Goal: Task Accomplishment & Management: Use online tool/utility

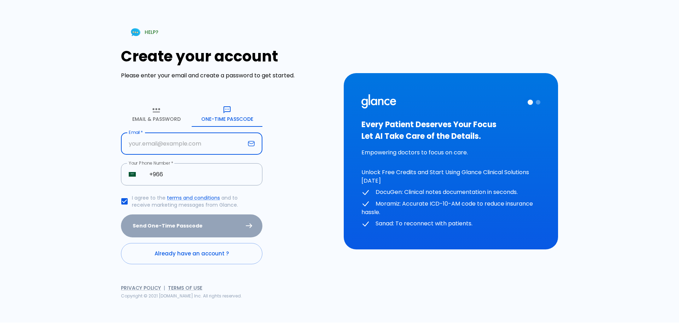
type input "A"
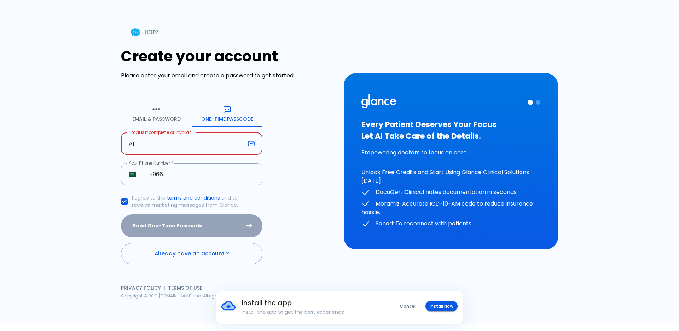
type input "A"
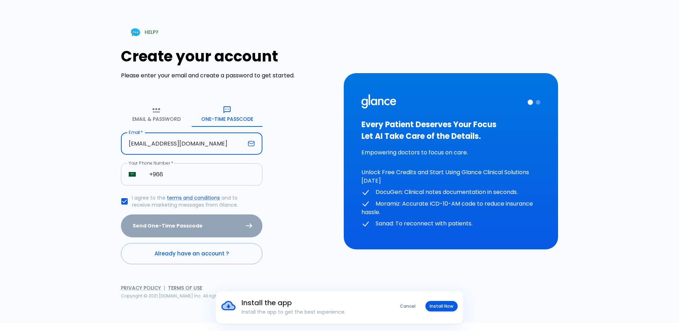
type input "[EMAIL_ADDRESS][DOMAIN_NAME]"
click at [173, 179] on input "+966" at bounding box center [202, 174] width 121 height 22
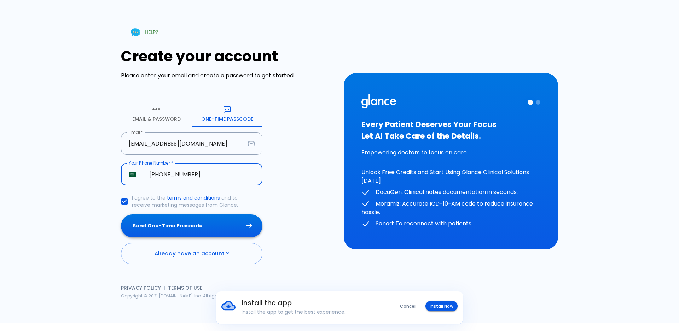
type input "[PHONE_NUMBER]"
click at [197, 222] on button "Send One-Time Passcode" at bounding box center [192, 226] width 142 height 23
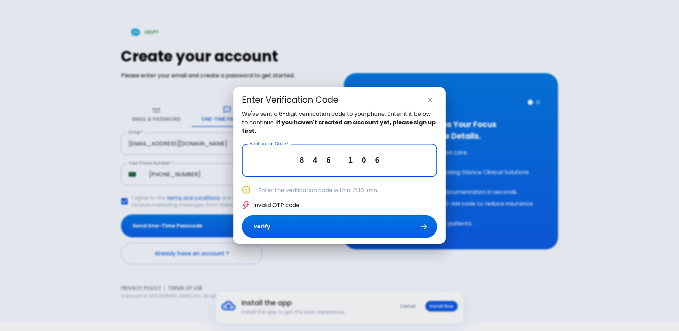
type input "8 4 6 1 0 6"
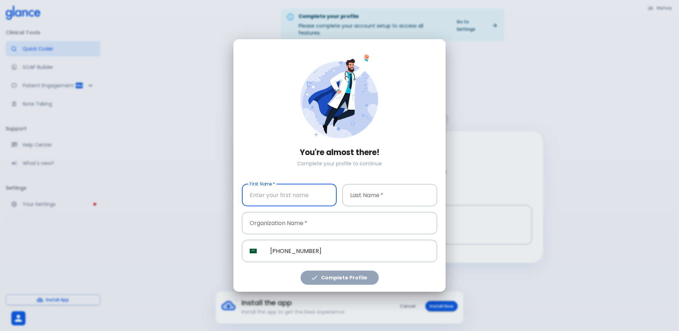
click at [257, 200] on input "text" at bounding box center [289, 195] width 95 height 22
type input "AISHA"
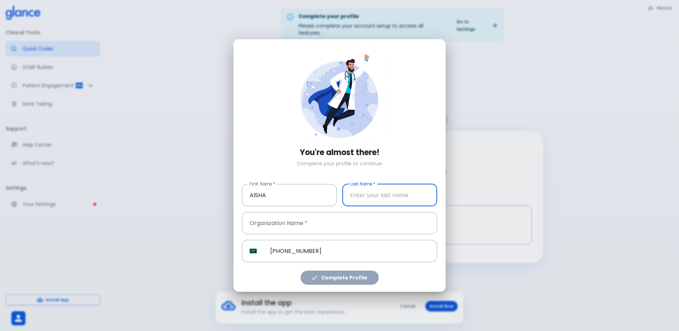
click at [374, 192] on input "text" at bounding box center [389, 195] width 95 height 22
type input "[PERSON_NAME]"
click at [301, 219] on input "text" at bounding box center [339, 223] width 195 height 22
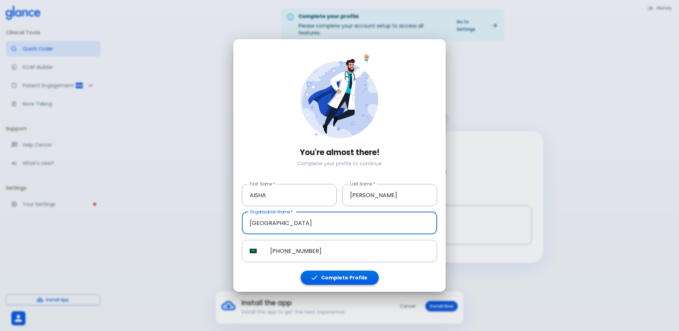
type input "[GEOGRAPHIC_DATA]"
click at [331, 276] on button "Complete Profile" at bounding box center [340, 278] width 78 height 15
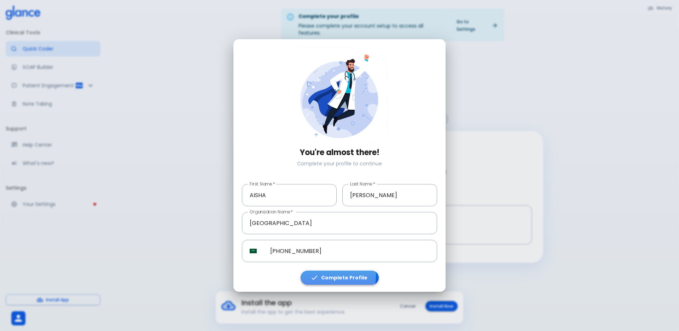
click at [331, 276] on button "Complete Profile" at bounding box center [340, 278] width 78 height 15
click at [332, 276] on button "Complete Profile" at bounding box center [340, 278] width 78 height 15
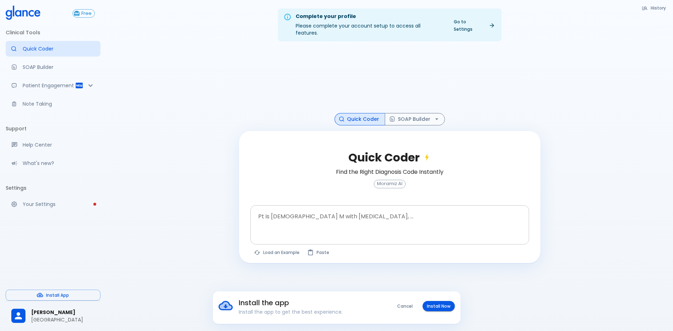
click at [327, 231] on div at bounding box center [391, 237] width 276 height 13
click at [344, 222] on textarea at bounding box center [389, 219] width 269 height 22
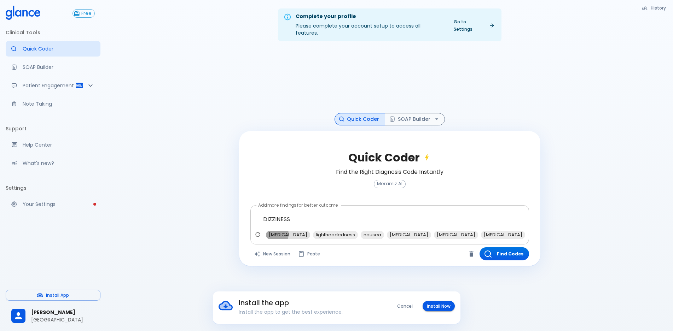
click at [270, 231] on span "[MEDICAL_DATA]" at bounding box center [288, 235] width 44 height 8
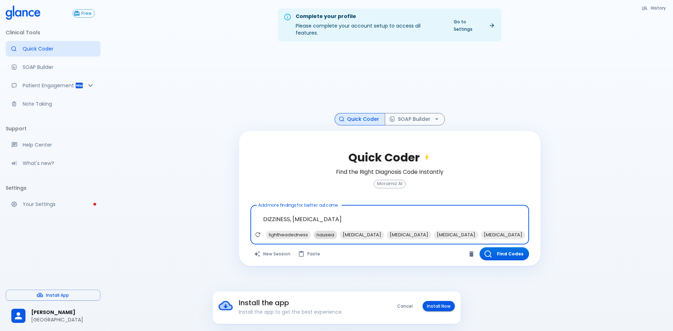
click at [319, 231] on span "nausea" at bounding box center [325, 235] width 23 height 8
click at [374, 231] on span "[MEDICAL_DATA]" at bounding box center [383, 235] width 44 height 8
click at [259, 233] on icon "Refresh suggestions" at bounding box center [257, 235] width 5 height 5
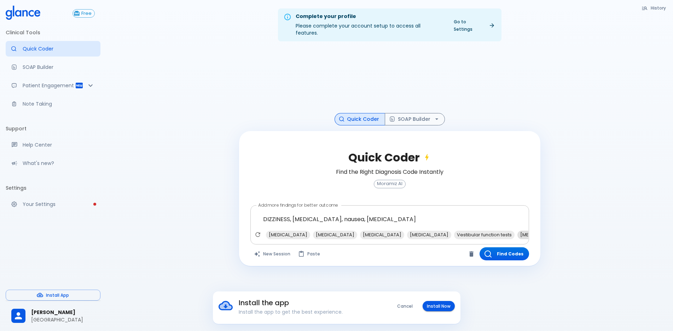
click at [526, 231] on span "[MEDICAL_DATA] brain" at bounding box center [546, 235] width 57 height 8
click at [519, 231] on span "[MEDICAL_DATA]" at bounding box center [540, 235] width 44 height 8
type textarea "DIZZINESS, [MEDICAL_DATA], nausea, [MEDICAL_DATA], [MEDICAL_DATA] brain, [MEDIC…"
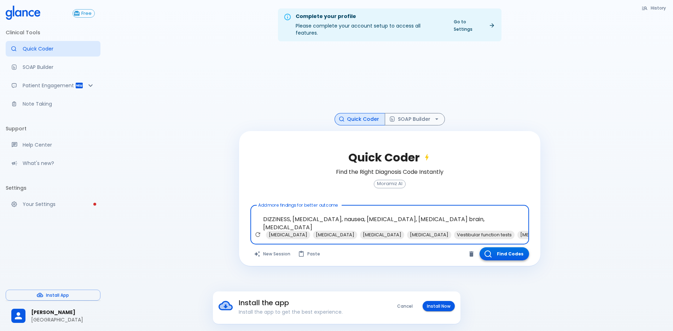
click at [493, 252] on button "Find Codes" at bounding box center [505, 254] width 50 height 13
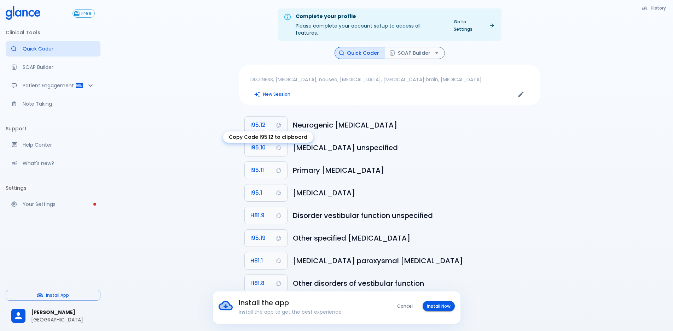
click at [265, 120] on span "I95.12" at bounding box center [257, 125] width 15 height 10
click at [432, 305] on button "Install Now" at bounding box center [439, 306] width 32 height 10
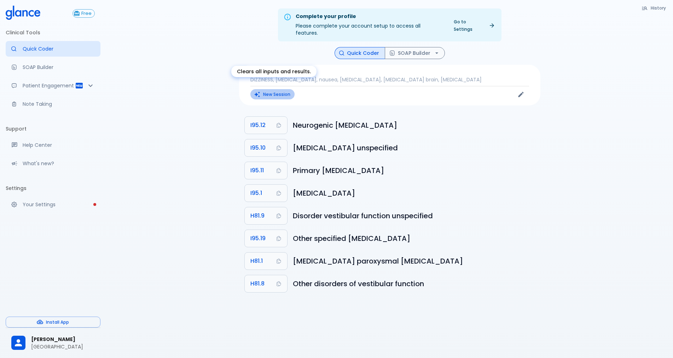
click at [291, 89] on button "New Session" at bounding box center [272, 94] width 44 height 10
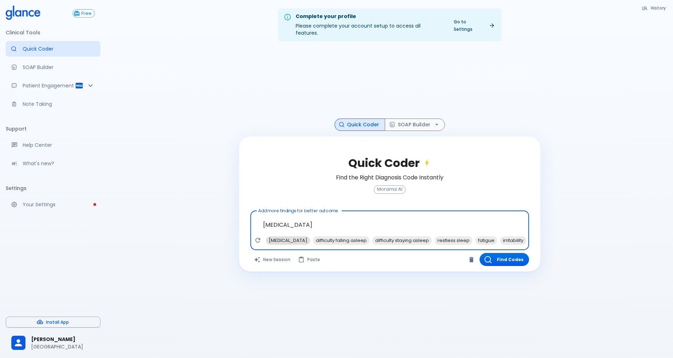
click at [298, 236] on span "[MEDICAL_DATA]" at bounding box center [288, 240] width 44 height 8
click at [406, 236] on span "restless sleep" at bounding box center [407, 240] width 38 height 8
click at [406, 236] on span "fatigue" at bounding box center [399, 240] width 22 height 8
click at [487, 236] on span "CBT-I (Cognitive Behavioral Therapy for [MEDICAL_DATA])" at bounding box center [533, 240] width 138 height 8
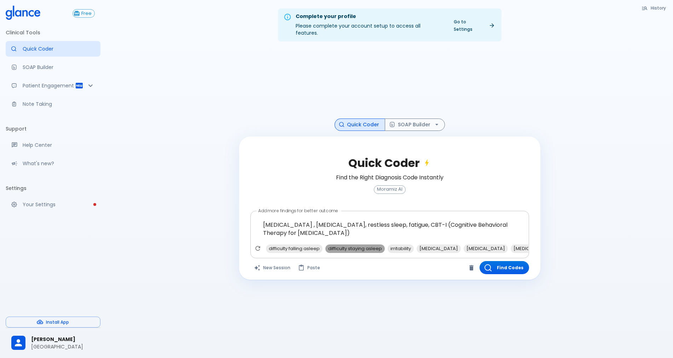
click at [338, 244] on span "difficulty staying asleep" at bounding box center [354, 248] width 59 height 8
type textarea "[MEDICAL_DATA] , [MEDICAL_DATA], restless sleep, fatigue, CBT-I (Cognitive Beha…"
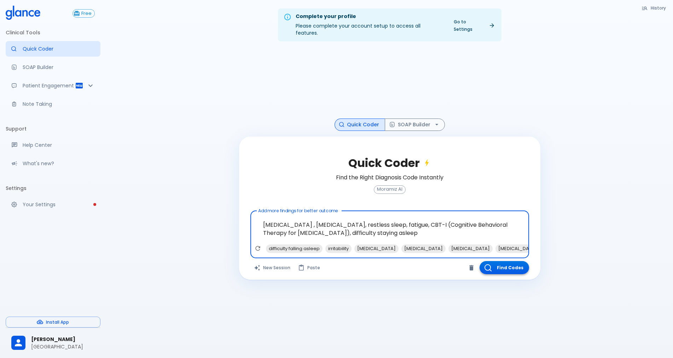
click at [495, 264] on button "Find Codes" at bounding box center [505, 267] width 50 height 13
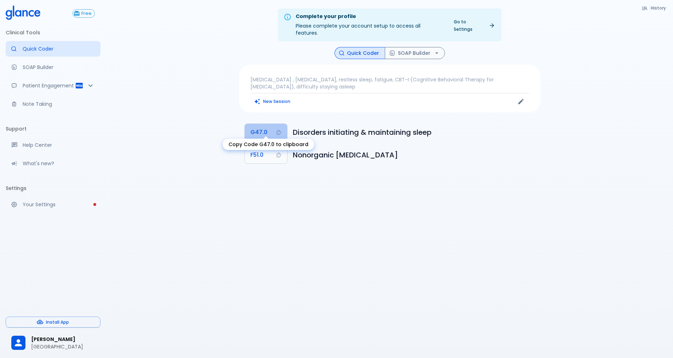
click at [252, 127] on span "G47.0" at bounding box center [258, 132] width 17 height 10
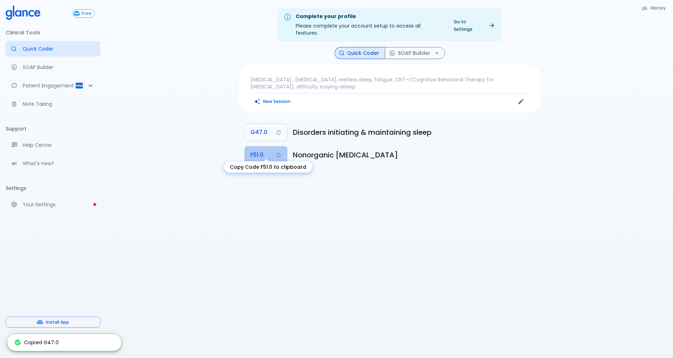
click at [259, 150] on span "F51.0" at bounding box center [256, 155] width 13 height 10
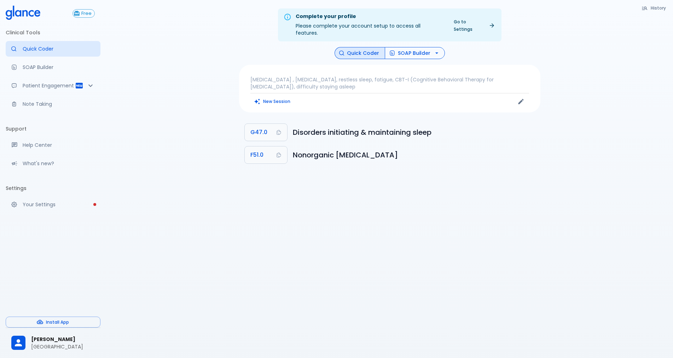
click at [414, 47] on button "SOAP Builder" at bounding box center [415, 53] width 60 height 12
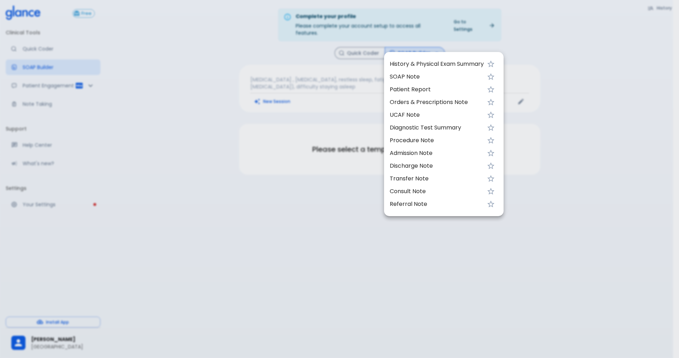
click at [394, 117] on span "UCAF Note" at bounding box center [437, 115] width 94 height 8
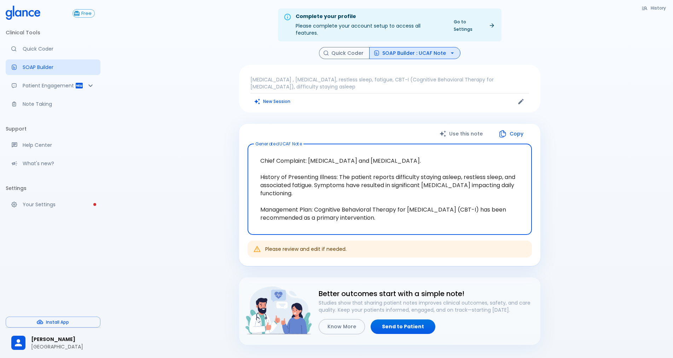
click at [500, 129] on icon "button" at bounding box center [502, 133] width 8 height 8
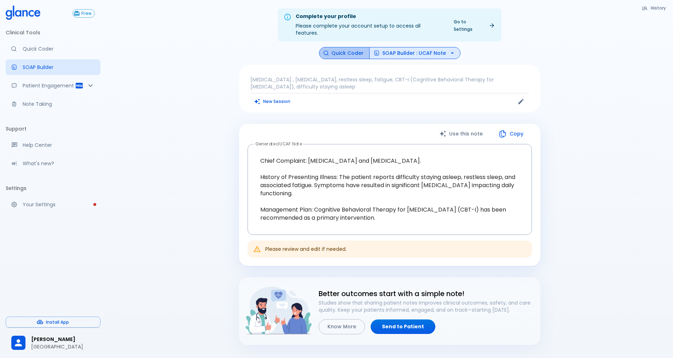
click at [346, 49] on button "Quick Coder" at bounding box center [344, 53] width 51 height 12
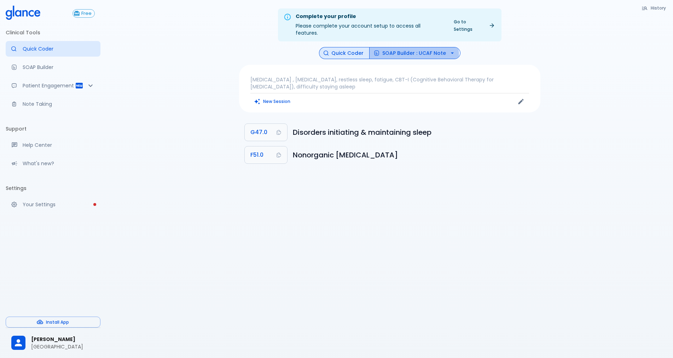
click at [383, 50] on button "SOAP Builder : UCAF Note" at bounding box center [414, 53] width 91 height 12
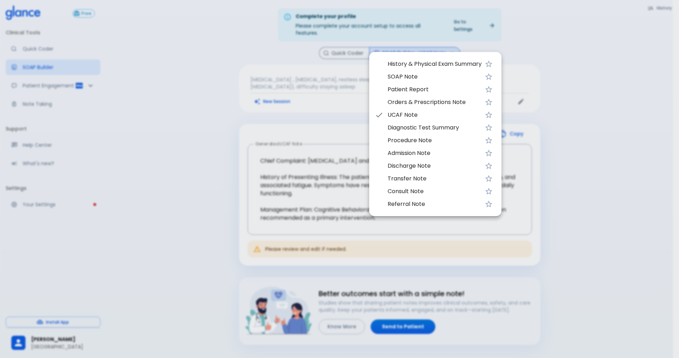
click at [403, 110] on li "UCAF Note" at bounding box center [435, 115] width 132 height 13
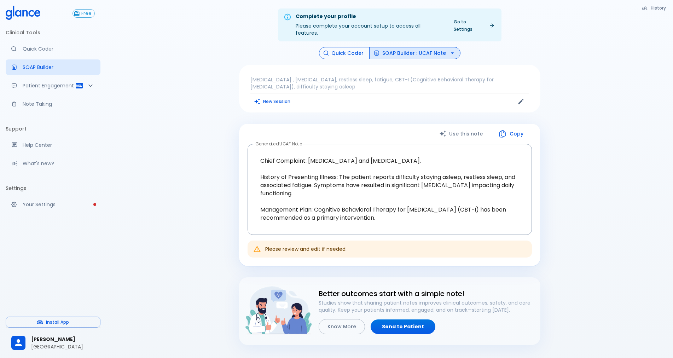
click at [352, 50] on button "Quick Coder" at bounding box center [344, 53] width 51 height 12
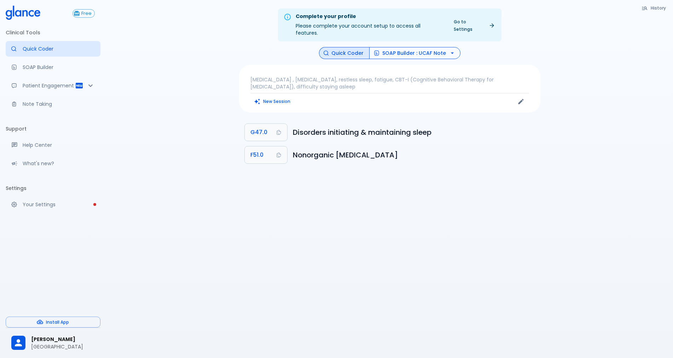
click at [381, 47] on button "SOAP Builder : UCAF Note" at bounding box center [414, 53] width 91 height 12
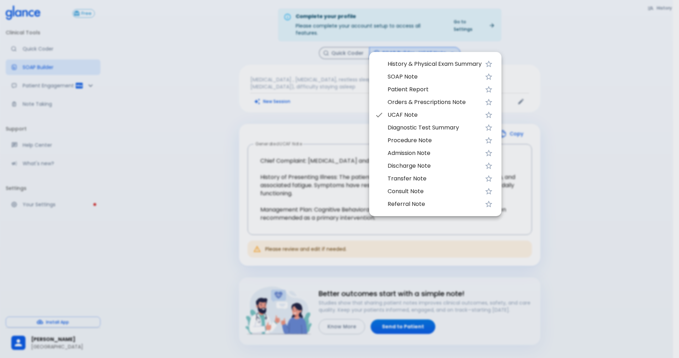
click at [386, 48] on div at bounding box center [339, 179] width 679 height 358
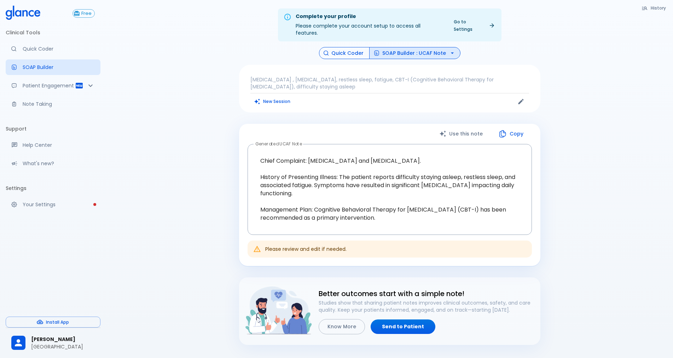
drag, startPoint x: 343, startPoint y: 49, endPoint x: 333, endPoint y: 44, distance: 12.2
click at [340, 49] on button "Quick Coder" at bounding box center [344, 53] width 51 height 12
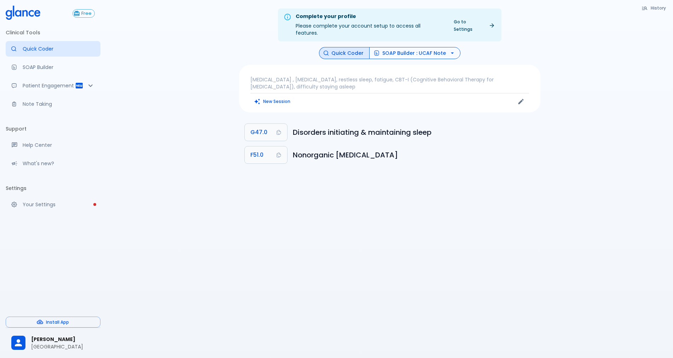
click at [374, 50] on icon "button" at bounding box center [377, 53] width 6 height 6
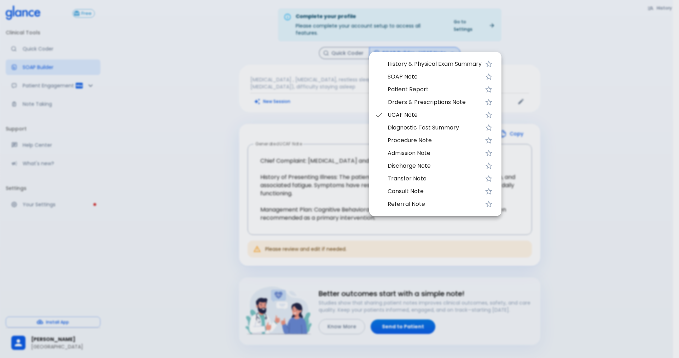
click at [391, 112] on span "UCAF Note" at bounding box center [435, 115] width 94 height 8
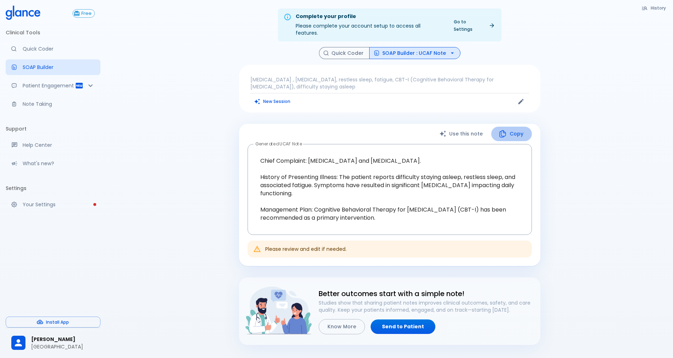
click at [501, 133] on button "Copy" at bounding box center [511, 134] width 41 height 15
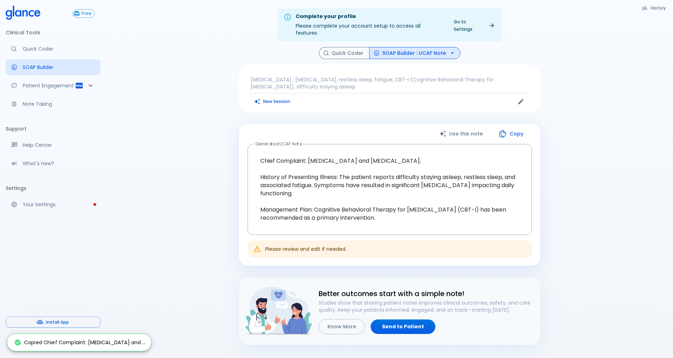
click at [508, 128] on button "Copy" at bounding box center [511, 134] width 41 height 15
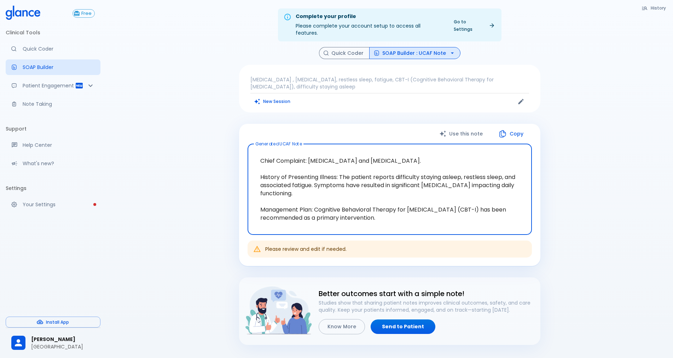
click at [421, 195] on textarea "Chief Complaint: [MEDICAL_DATA] and [MEDICAL_DATA]. History of Presenting Illne…" at bounding box center [390, 189] width 275 height 79
drag, startPoint x: 387, startPoint y: 178, endPoint x: 417, endPoint y: 173, distance: 31.2
click at [403, 175] on textarea "Chief Complaint: [MEDICAL_DATA] and [MEDICAL_DATA]. History of Presenting Illne…" at bounding box center [390, 189] width 275 height 79
click at [417, 173] on textarea "Chief Complaint: [MEDICAL_DATA] and [MEDICAL_DATA]. History of Presenting Illne…" at bounding box center [390, 189] width 275 height 79
drag, startPoint x: 412, startPoint y: 189, endPoint x: 409, endPoint y: 190, distance: 3.6
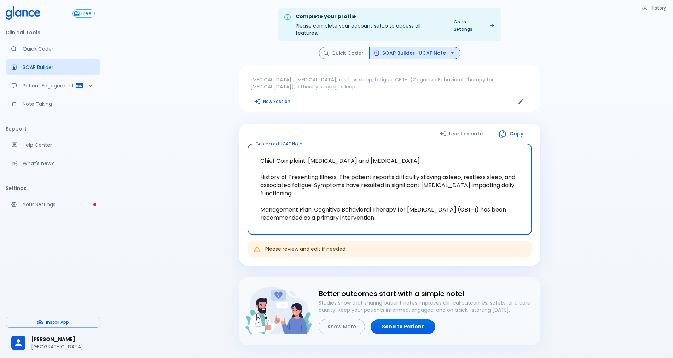
click at [410, 190] on textarea "Chief Complaint: [MEDICAL_DATA] and [MEDICAL_DATA]. History of Presenting Illne…" at bounding box center [390, 189] width 275 height 79
click at [378, 215] on textarea "Chief Complaint: [MEDICAL_DATA] and [MEDICAL_DATA]. History of Presenting Illne…" at bounding box center [390, 189] width 275 height 79
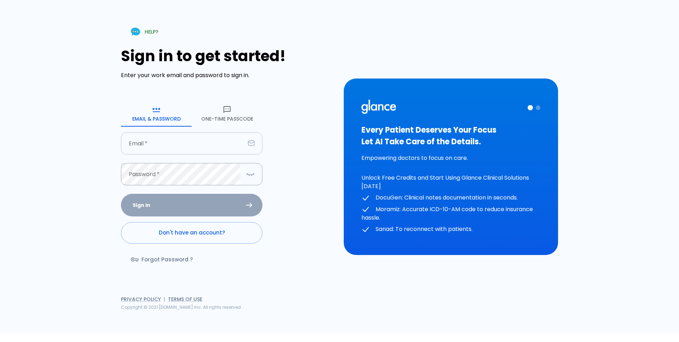
click at [160, 142] on input "text" at bounding box center [183, 143] width 124 height 22
click at [228, 117] on button "One-Time Passcode" at bounding box center [227, 113] width 71 height 25
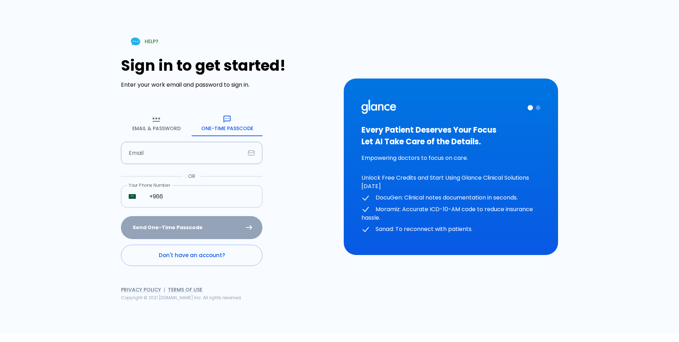
click at [180, 200] on input "+966" at bounding box center [202, 196] width 121 height 22
type input "[PHONE_NUMBER]"
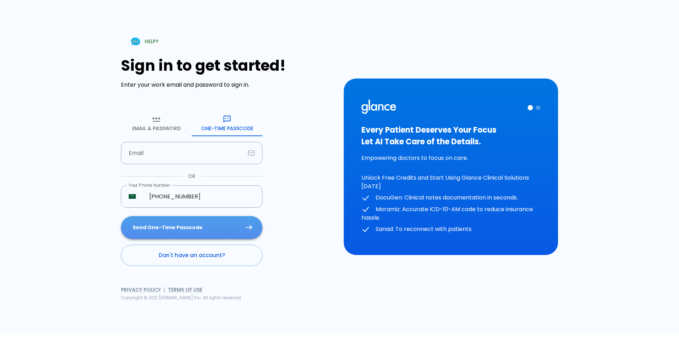
click at [192, 234] on button "Send One-Time Passcode" at bounding box center [192, 227] width 142 height 23
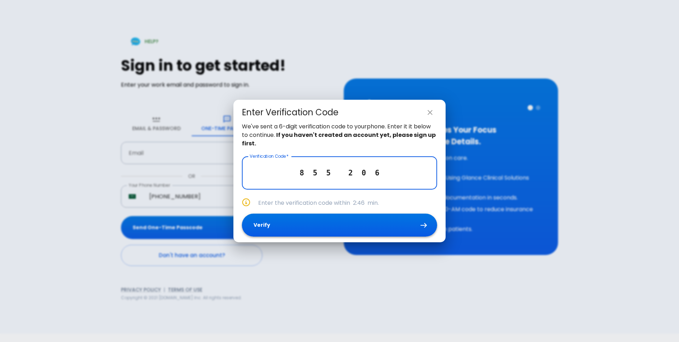
type input "8 5 5 2 0 6"
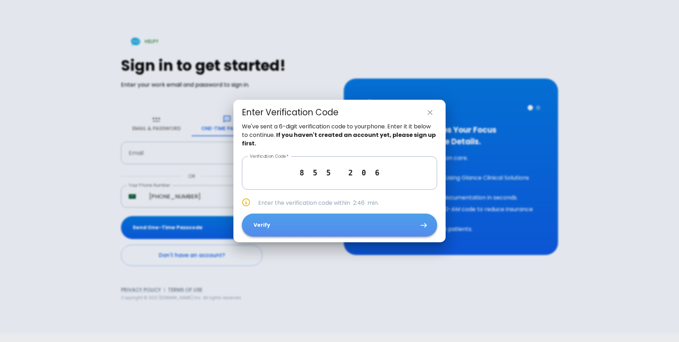
click at [319, 219] on button "Verify" at bounding box center [339, 225] width 195 height 23
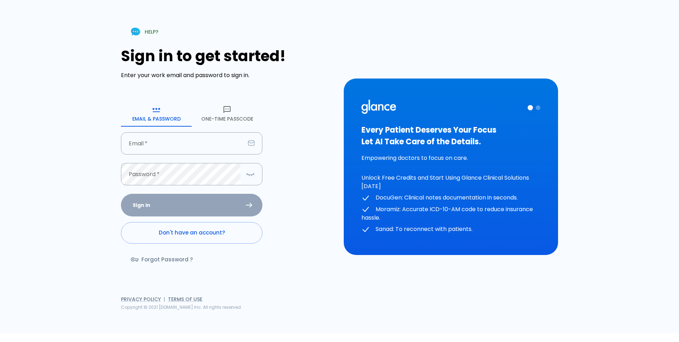
click at [216, 104] on button "One-Time Passcode" at bounding box center [227, 113] width 71 height 25
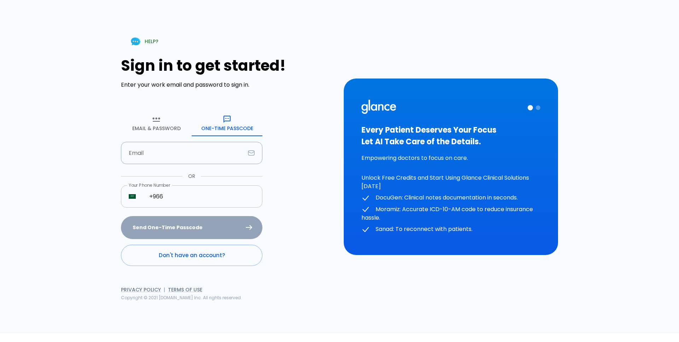
click at [213, 200] on input "+966" at bounding box center [202, 196] width 121 height 22
type input "[PHONE_NUMBER]"
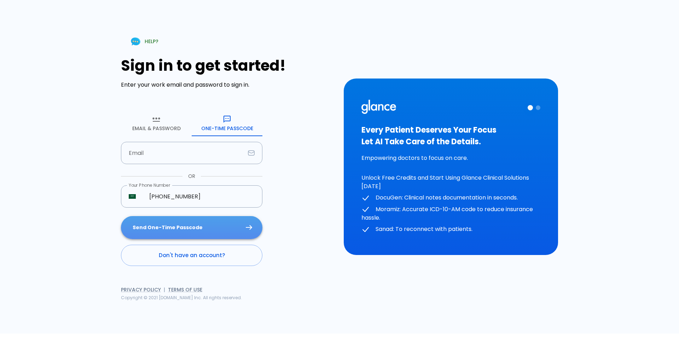
click at [216, 232] on button "Send One-Time Passcode" at bounding box center [192, 227] width 142 height 23
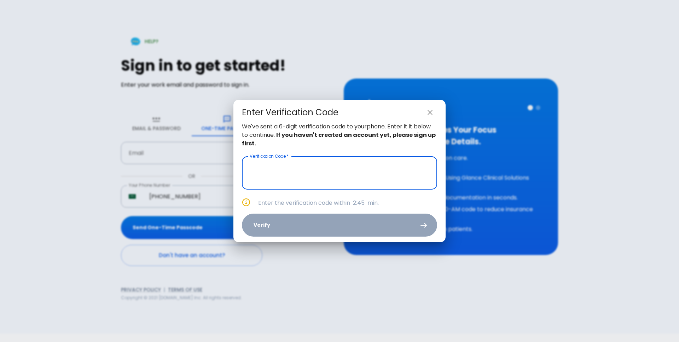
click at [428, 112] on icon "close" at bounding box center [430, 112] width 8 height 8
type input "_ _ _ _ _ _"
